Goal: Information Seeking & Learning: Learn about a topic

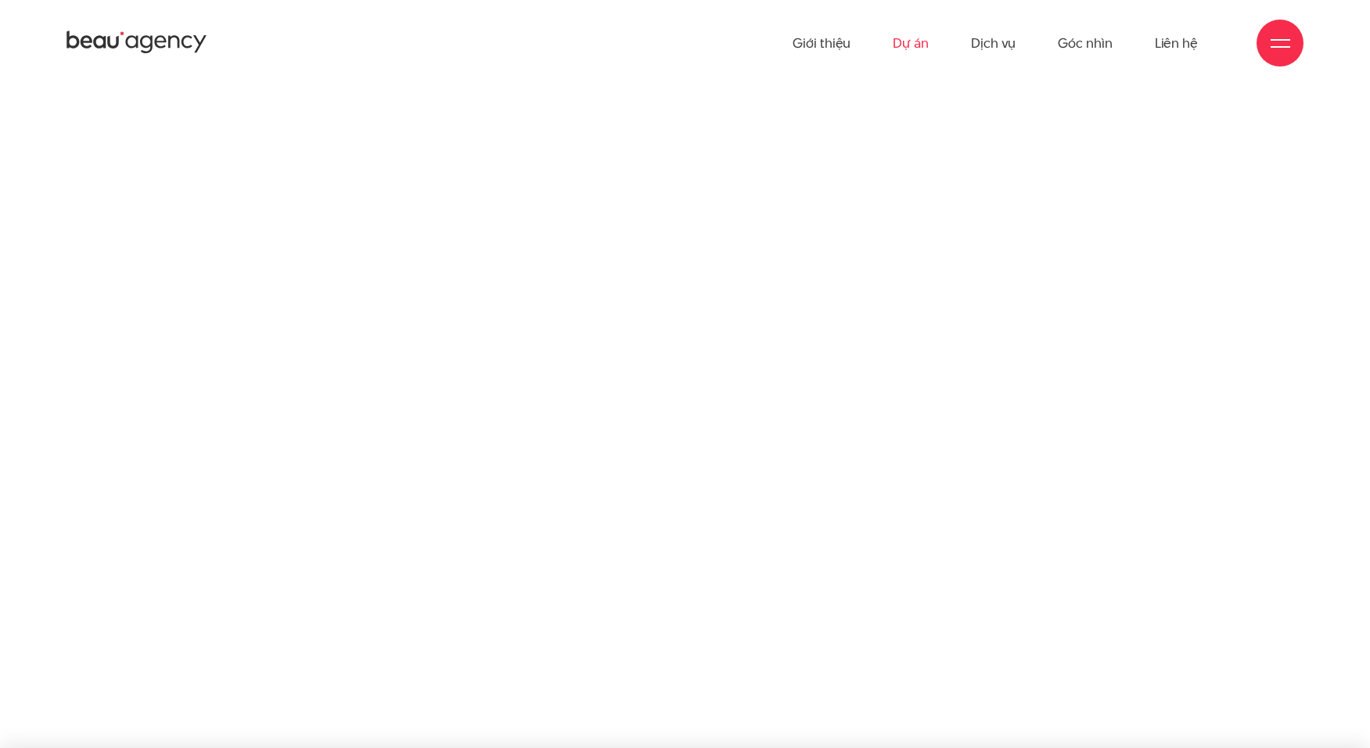
click at [923, 35] on link "Dự án" at bounding box center [910, 43] width 36 height 86
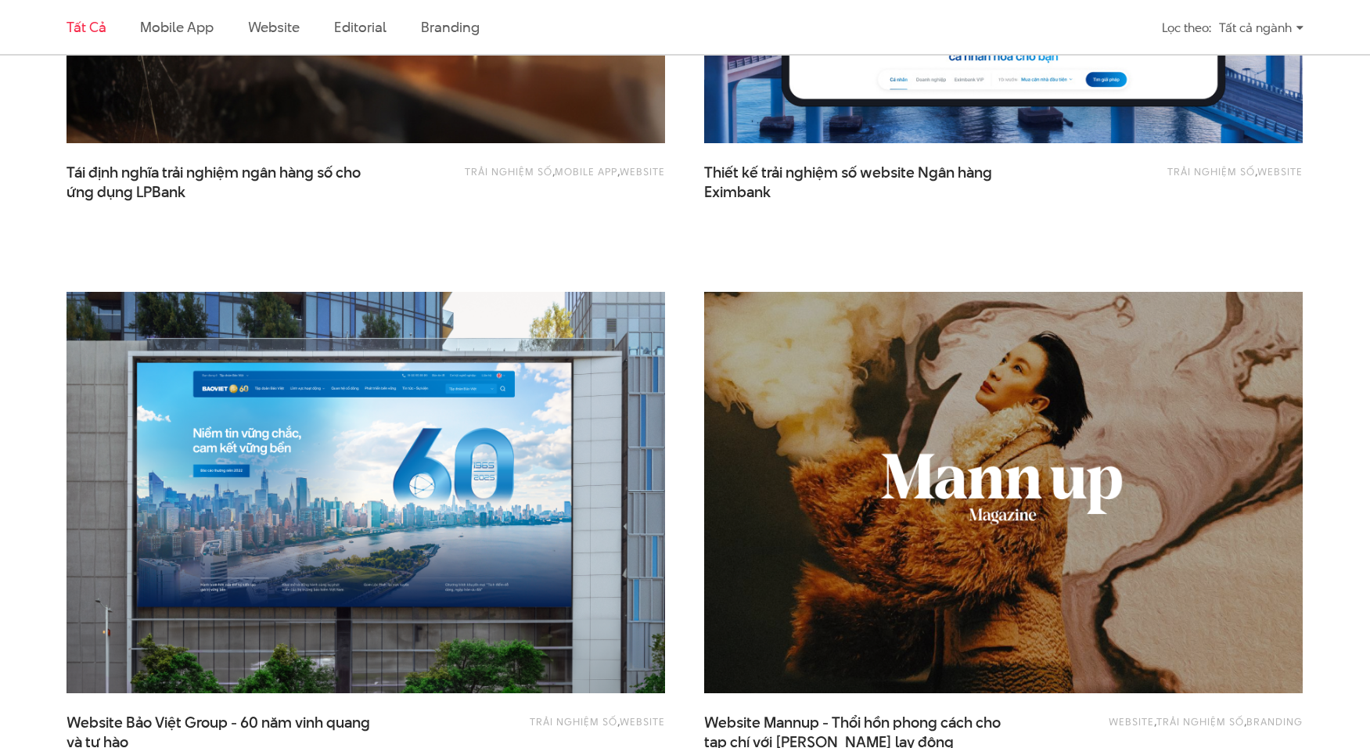
scroll to position [1436, 0]
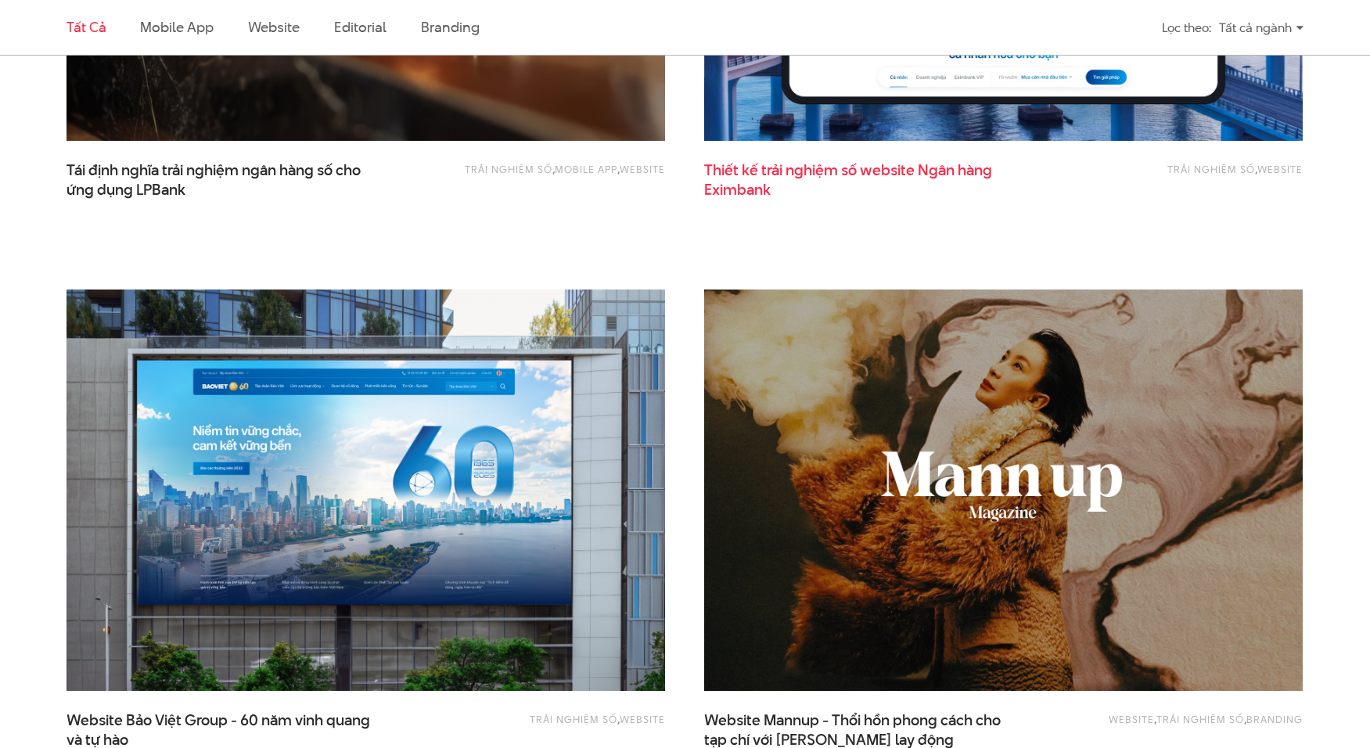
click at [777, 167] on span "Thiết kế trải nghiệm số website Ngân hàng Eximbank" at bounding box center [860, 179] width 313 height 39
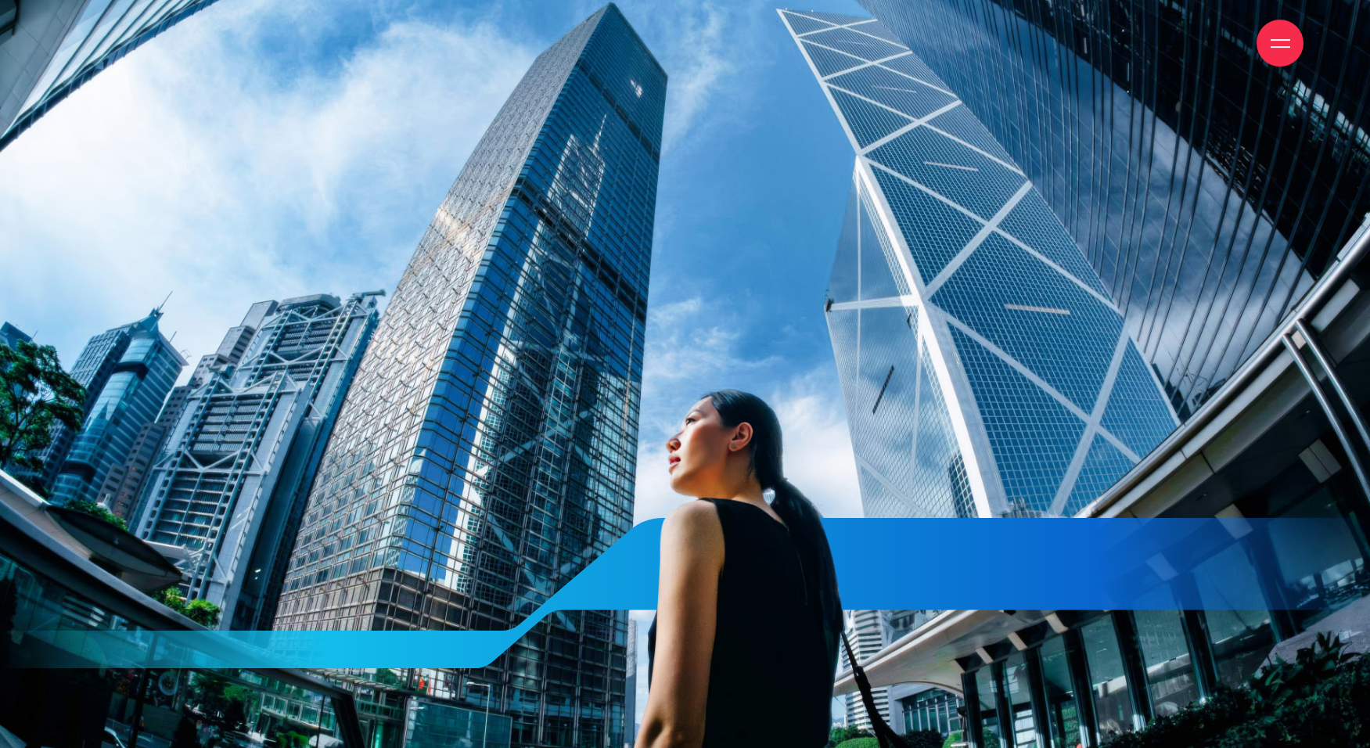
scroll to position [6223, 0]
